Goal: Find specific page/section: Find specific page/section

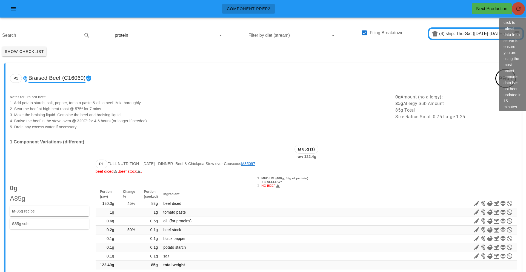
click at [523, 13] on button "button" at bounding box center [518, 8] width 13 height 13
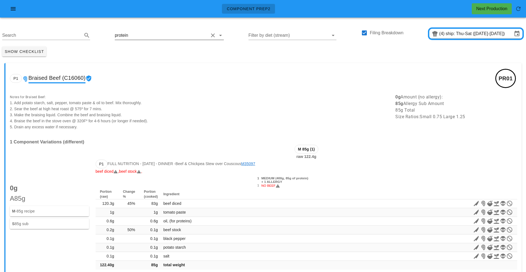
click at [137, 35] on input "text" at bounding box center [168, 35] width 79 height 9
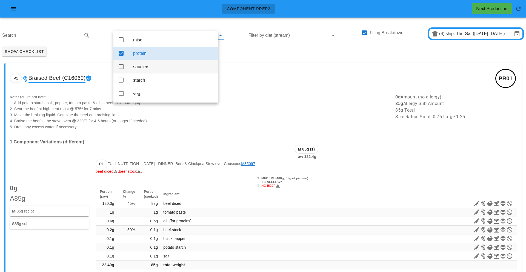
click at [134, 69] on div "sauciers" at bounding box center [173, 66] width 81 height 5
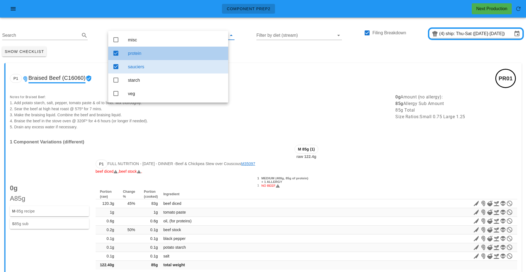
click at [146, 53] on div "protein" at bounding box center [176, 53] width 96 height 5
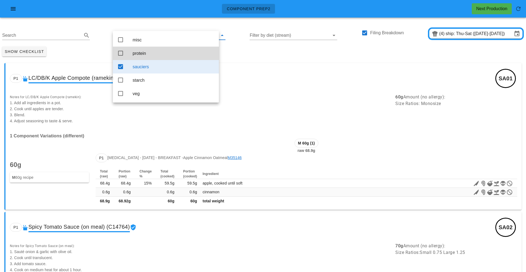
click at [230, 53] on div "Show Checklist" at bounding box center [263, 51] width 526 height 14
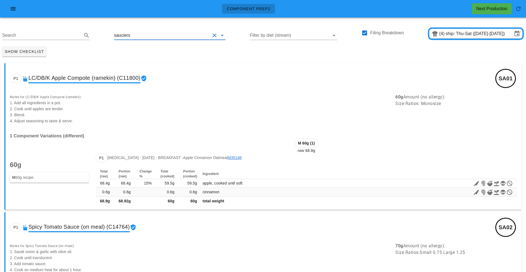
click at [132, 34] on input "text" at bounding box center [170, 35] width 79 height 9
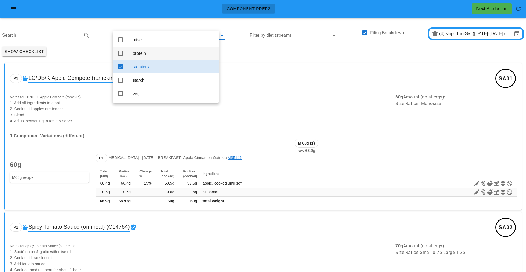
click at [136, 56] on div "protein" at bounding box center [174, 53] width 82 height 5
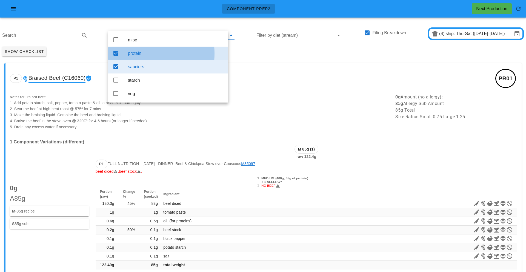
click at [142, 71] on div "sauciers" at bounding box center [176, 67] width 96 height 12
